Goal: Check status

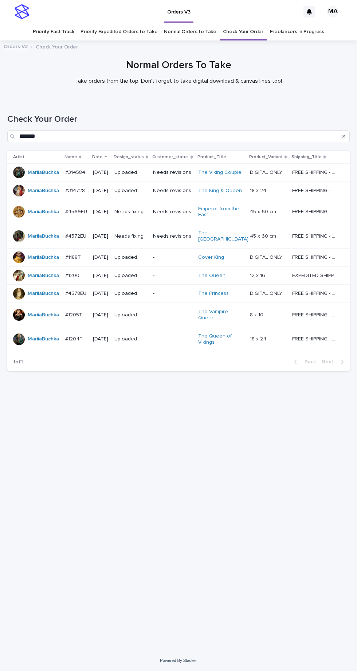
scroll to position [23, 0]
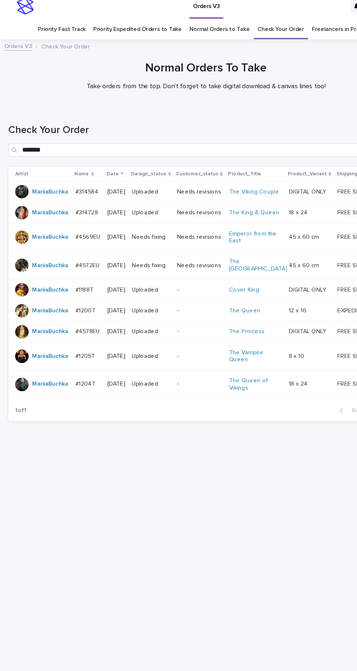
click at [237, 23] on link "Check Your Order" at bounding box center [243, 31] width 40 height 17
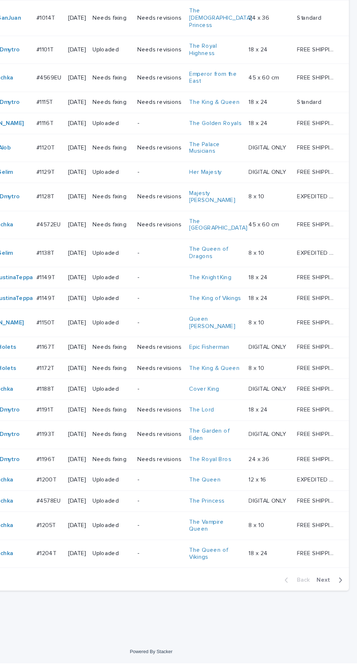
click at [341, 602] on icon "button" at bounding box center [342, 598] width 3 height 7
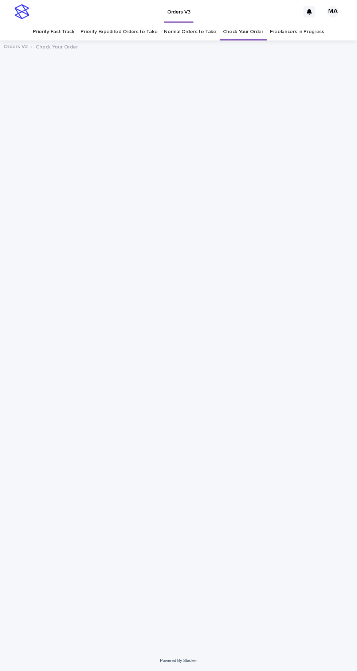
scroll to position [23, 0]
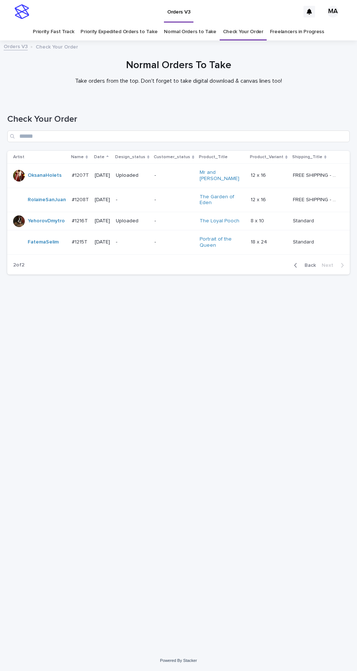
click at [135, 239] on p "-" at bounding box center [132, 242] width 33 height 6
click at [314, 263] on span "Back" at bounding box center [308, 265] width 16 height 5
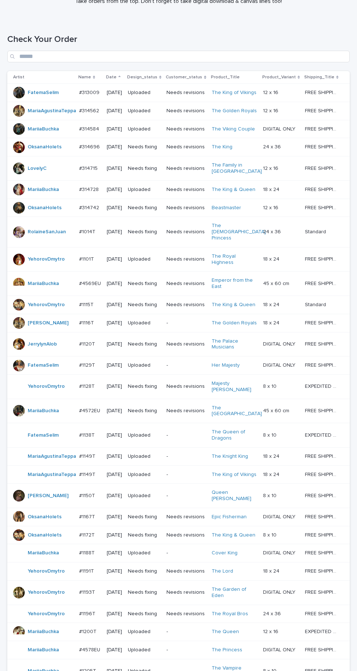
scroll to position [250, 0]
